Goal: Find contact information: Find contact information

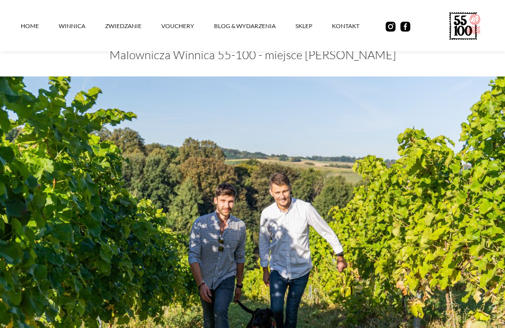
scroll to position [179, 0]
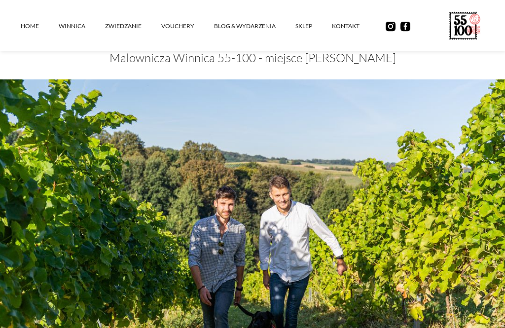
click at [347, 29] on link "kontakt" at bounding box center [355, 26] width 47 height 30
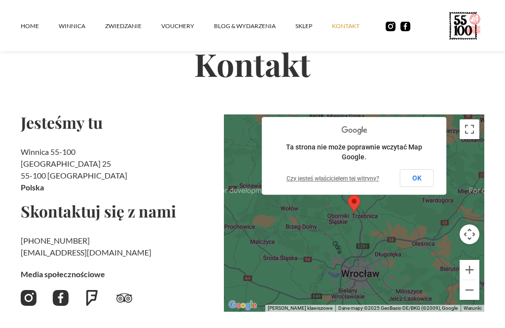
scroll to position [68, 0]
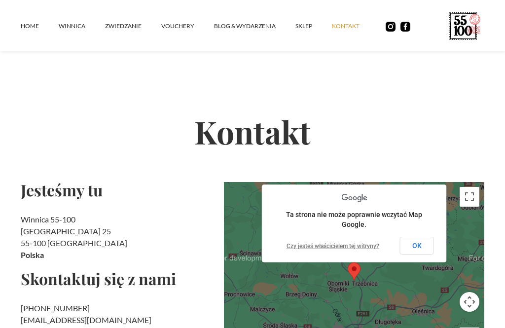
click at [130, 24] on link "ZWIEDZANIE" at bounding box center [133, 26] width 56 height 30
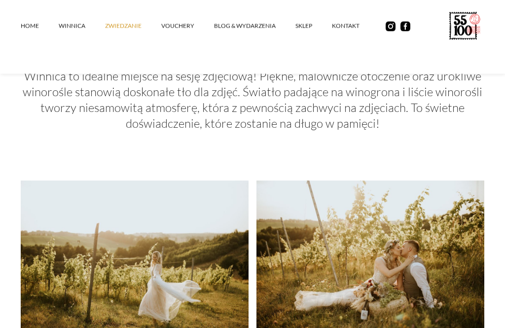
scroll to position [1938, 0]
